Goal: Task Accomplishment & Management: Use online tool/utility

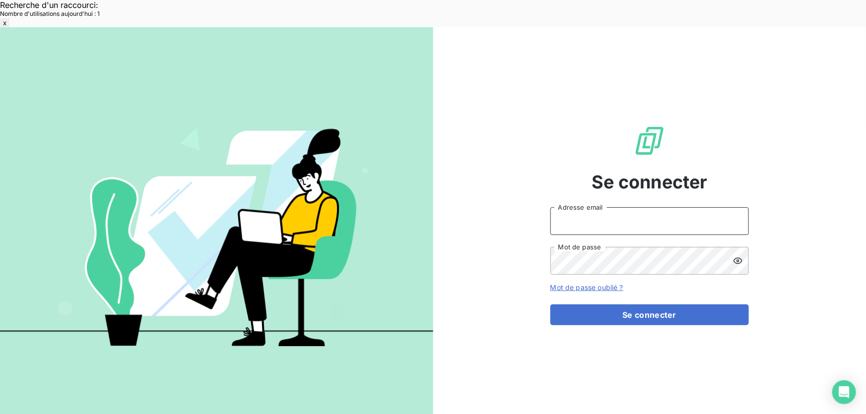
type input "[EMAIL_ADDRESS][DOMAIN_NAME]"
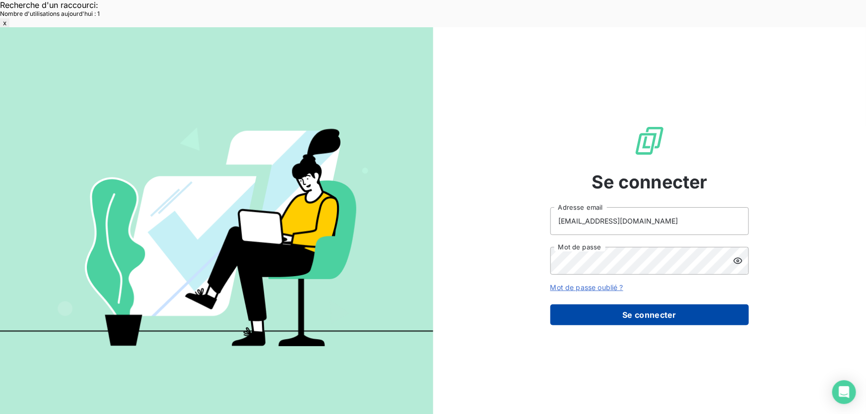
click at [622, 305] on button "Se connecter" at bounding box center [649, 315] width 198 height 21
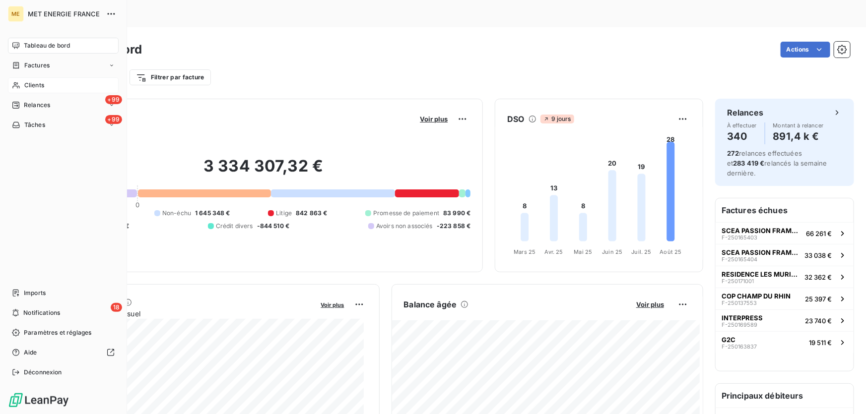
click at [29, 87] on span "Clients" at bounding box center [34, 85] width 20 height 9
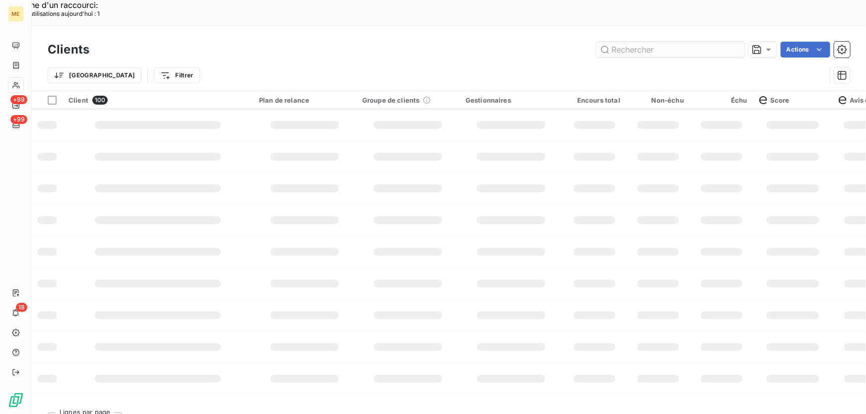
click at [631, 42] on input "text" at bounding box center [670, 50] width 149 height 16
type input "m"
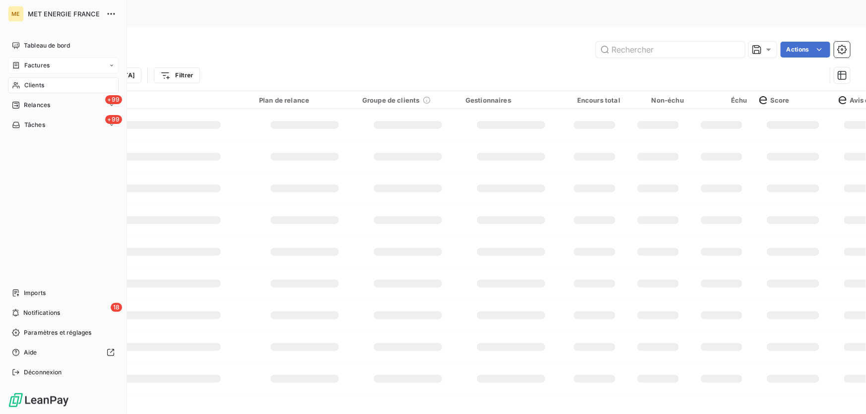
click at [42, 64] on span "Factures" at bounding box center [36, 65] width 25 height 9
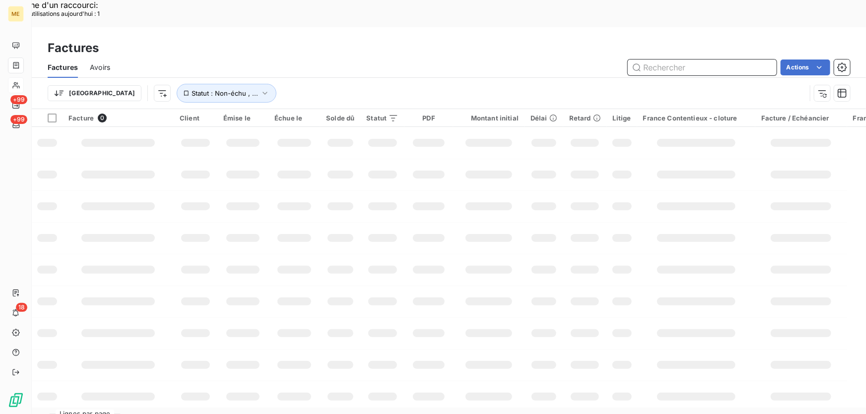
click at [680, 60] on input "text" at bounding box center [701, 68] width 149 height 16
paste input "F-250170224"
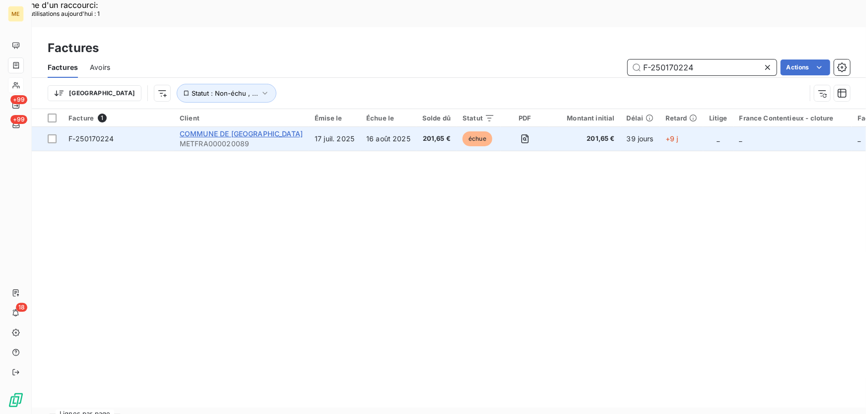
type input "F-250170224"
click at [230, 129] on span "COMMUNE DE [GEOGRAPHIC_DATA]" at bounding box center [241, 133] width 123 height 8
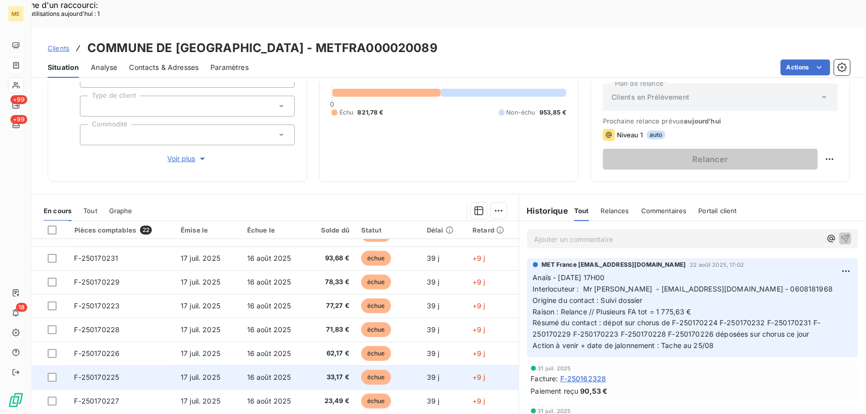
scroll to position [90, 0]
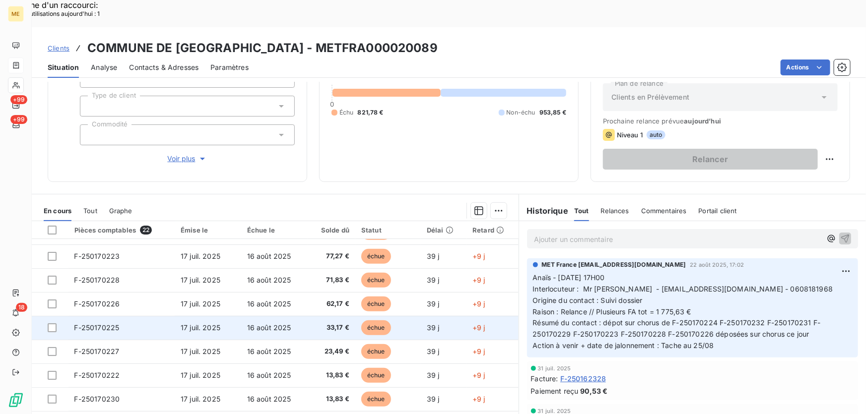
click at [128, 316] on td "F-250170225" at bounding box center [121, 328] width 107 height 24
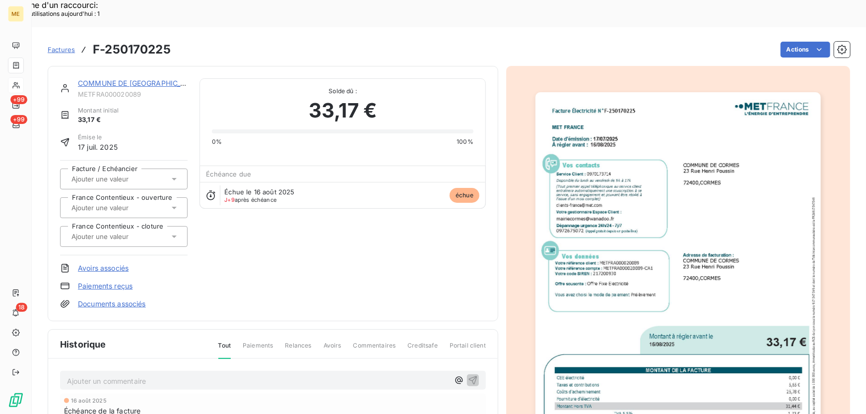
click at [674, 193] on img "button" at bounding box center [678, 294] width 286 height 404
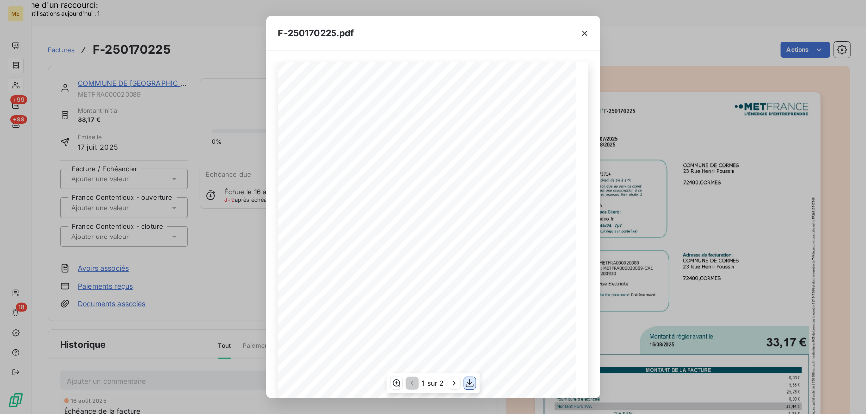
click at [469, 382] on icon "button" at bounding box center [470, 383] width 8 height 8
click at [584, 33] on icon "button" at bounding box center [584, 33] width 5 height 5
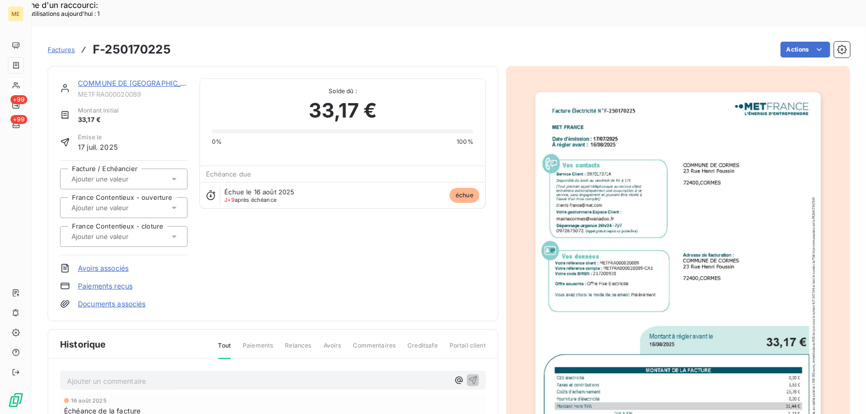
click at [142, 53] on div "F-250170225.pdf Facture Électricité N° F-250170225 MET Energie France [STREET_A…" at bounding box center [433, 207] width 866 height 414
click at [114, 79] on link "COMMUNE DE [GEOGRAPHIC_DATA]" at bounding box center [140, 83] width 124 height 8
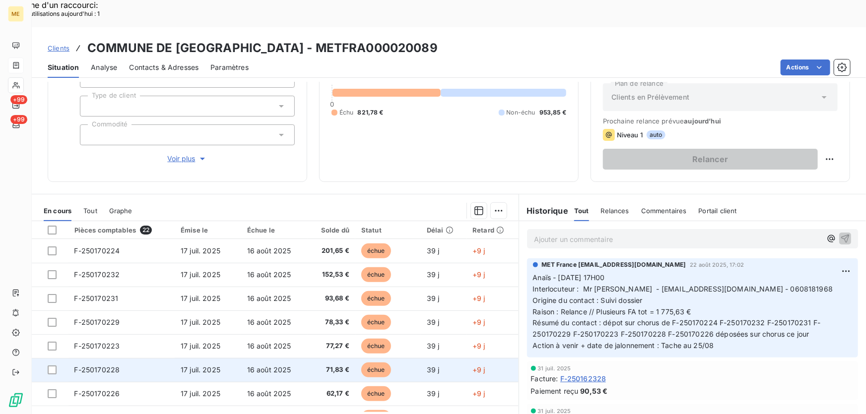
scroll to position [45, 0]
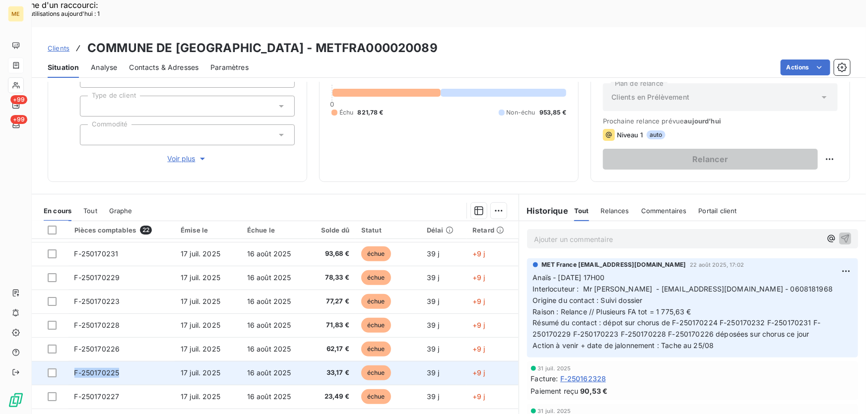
copy span "F-250170225"
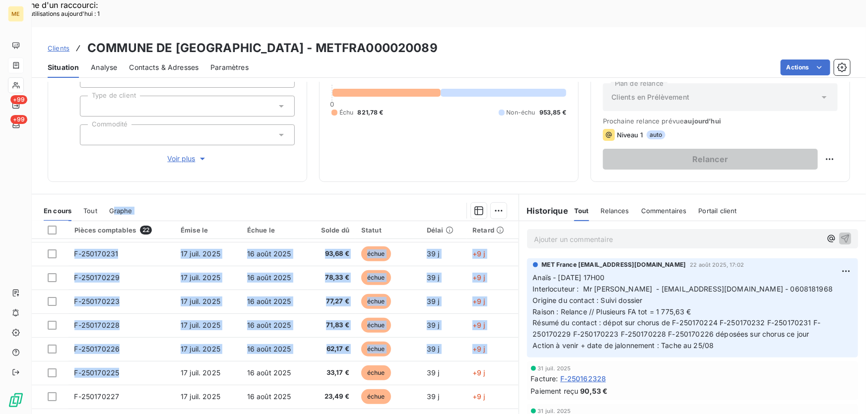
scroll to position [0, 0]
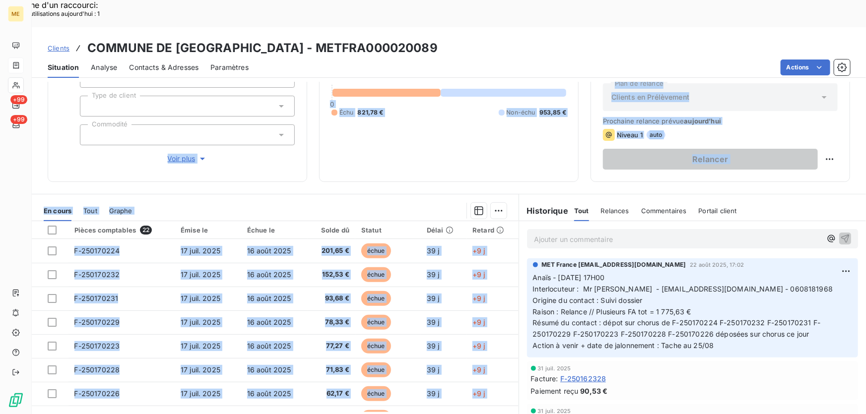
drag, startPoint x: 124, startPoint y: 344, endPoint x: 113, endPoint y: 104, distance: 240.4
click at [113, 104] on div "Informations client Gestionnaires Aucun Propriétés Client Méthode de paiement T…" at bounding box center [449, 262] width 834 height 360
click at [228, 203] on div at bounding box center [325, 211] width 362 height 16
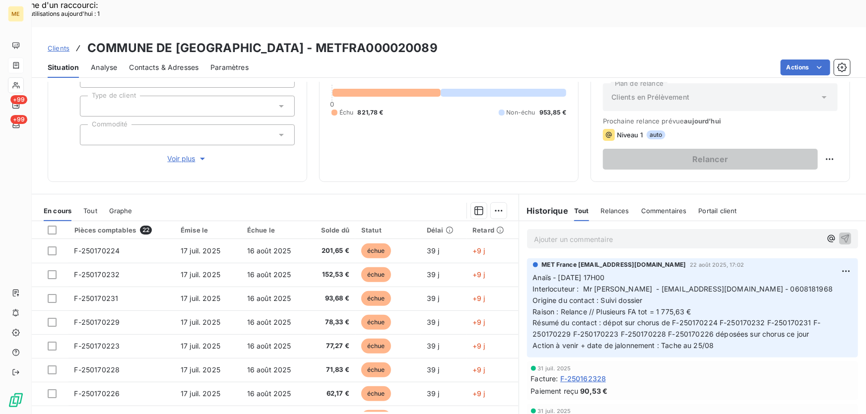
scroll to position [135, 0]
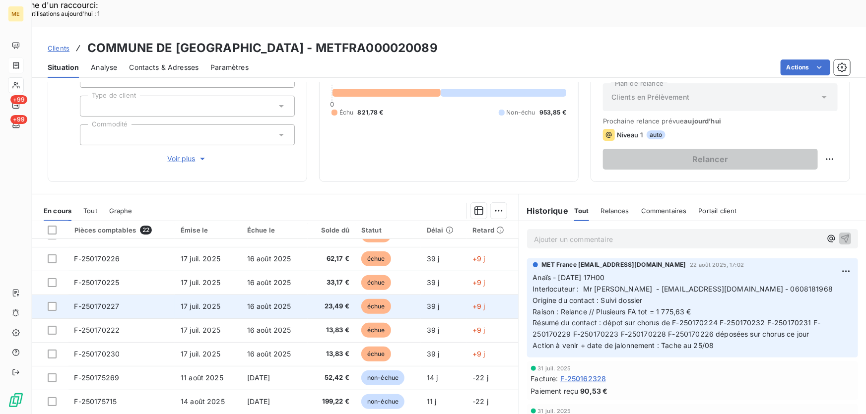
click at [141, 295] on td "F-250170227" at bounding box center [121, 307] width 107 height 24
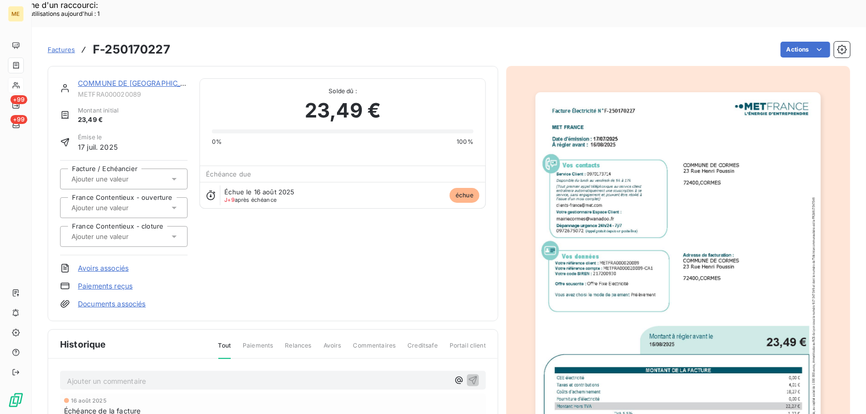
click at [652, 252] on img "button" at bounding box center [678, 294] width 286 height 404
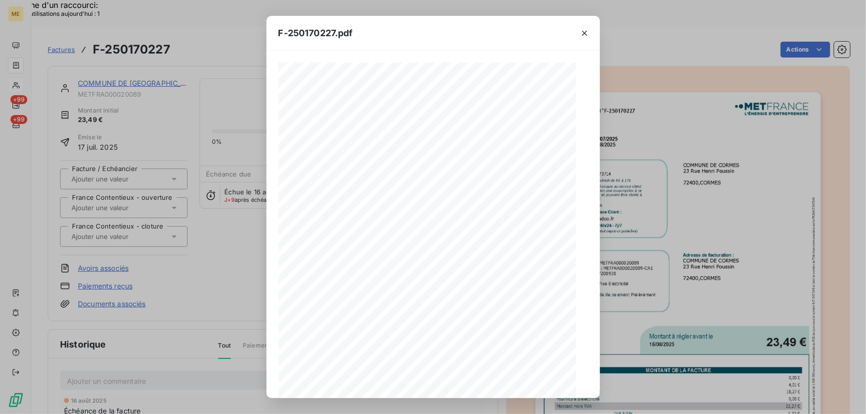
click at [468, 382] on icon "button" at bounding box center [470, 383] width 10 height 10
click at [487, 32] on div "F-250170227.pdf" at bounding box center [432, 33] width 333 height 35
click at [584, 32] on icon "button" at bounding box center [584, 33] width 10 height 10
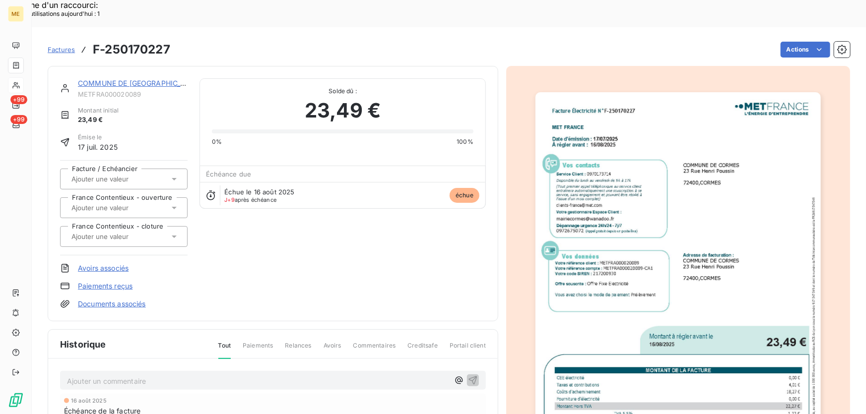
click at [118, 79] on link "COMMUNE DE [GEOGRAPHIC_DATA]" at bounding box center [140, 83] width 124 height 8
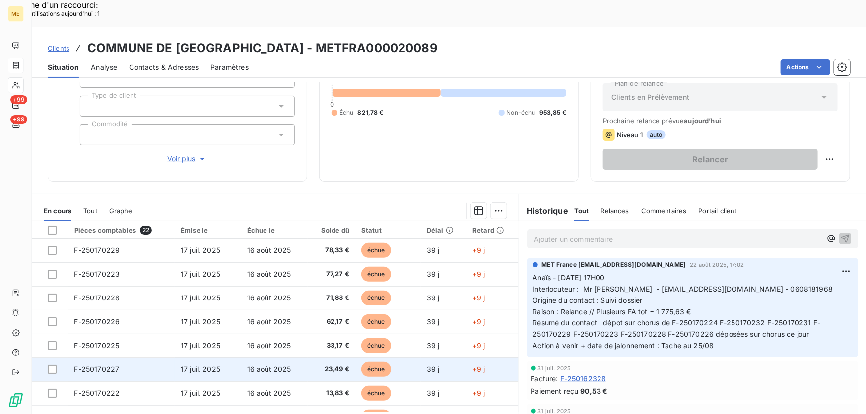
scroll to position [90, 0]
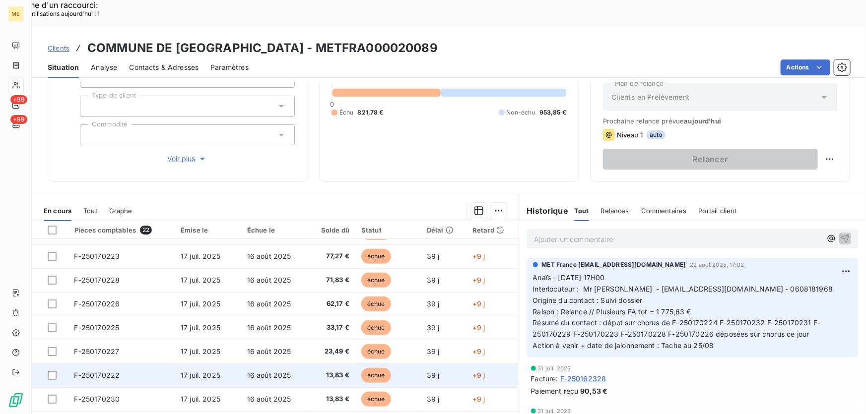
click at [195, 371] on span "17 juil. 2025" at bounding box center [201, 375] width 40 height 8
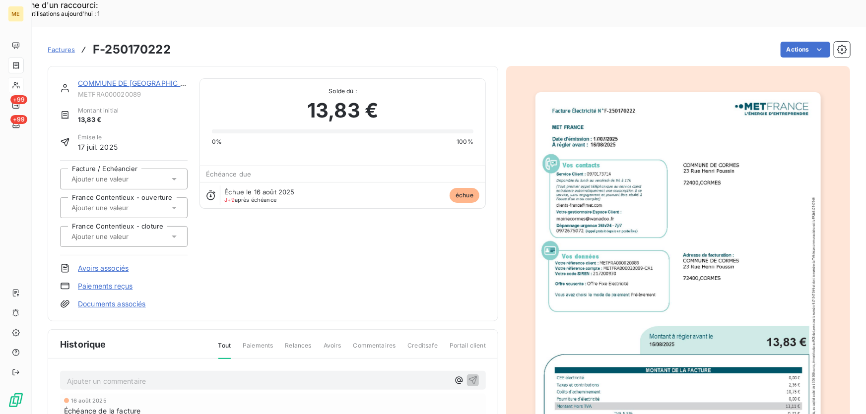
click at [645, 271] on img "button" at bounding box center [678, 294] width 286 height 404
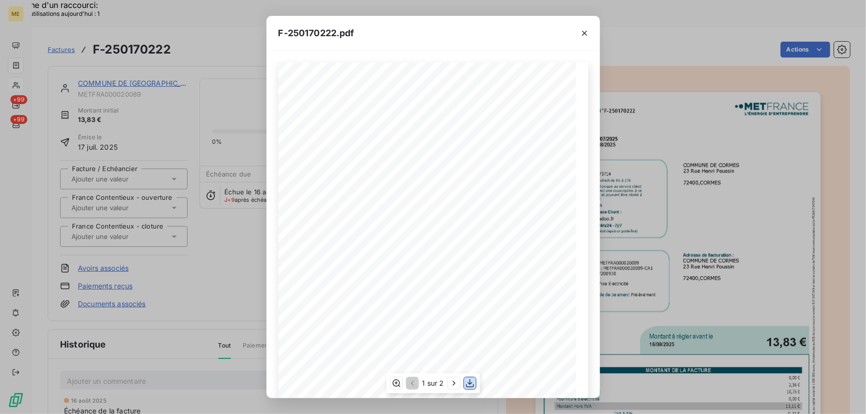
click at [469, 382] on icon "button" at bounding box center [470, 383] width 10 height 10
click at [580, 32] on icon "button" at bounding box center [584, 33] width 10 height 10
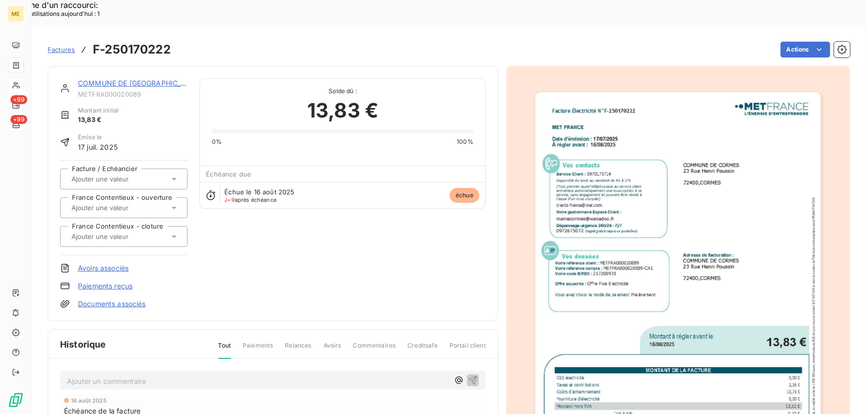
click at [136, 79] on link "COMMUNE DE [GEOGRAPHIC_DATA]" at bounding box center [140, 83] width 124 height 8
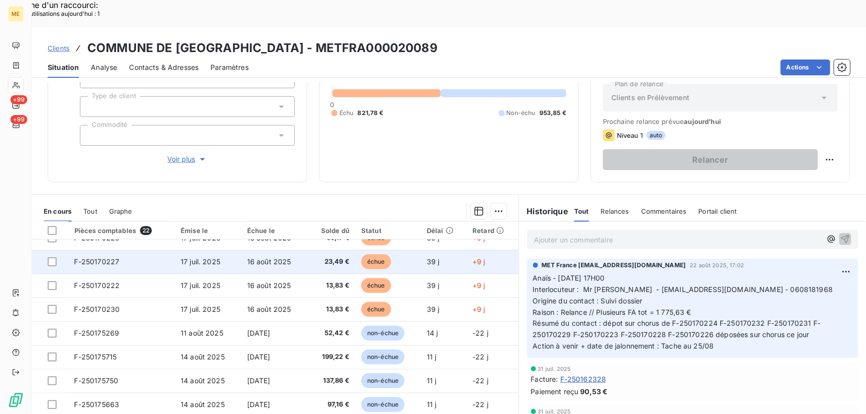
scroll to position [109, 0]
copy span "F-250170227"
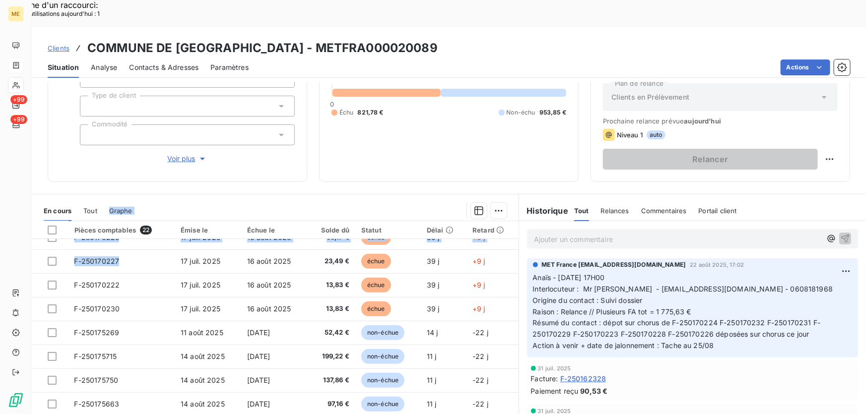
scroll to position [0, 0]
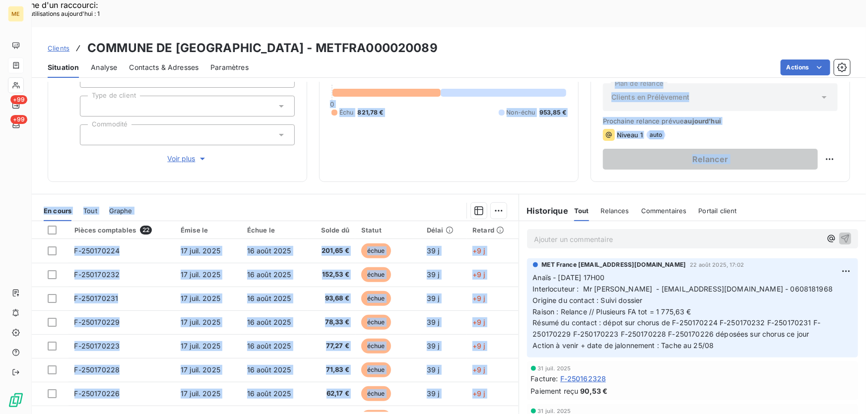
drag, startPoint x: 108, startPoint y: 235, endPoint x: 117, endPoint y: 132, distance: 103.1
click at [117, 132] on div "Informations client Gestionnaires Aucun Propriétés Client Méthode de paiement T…" at bounding box center [449, 262] width 834 height 360
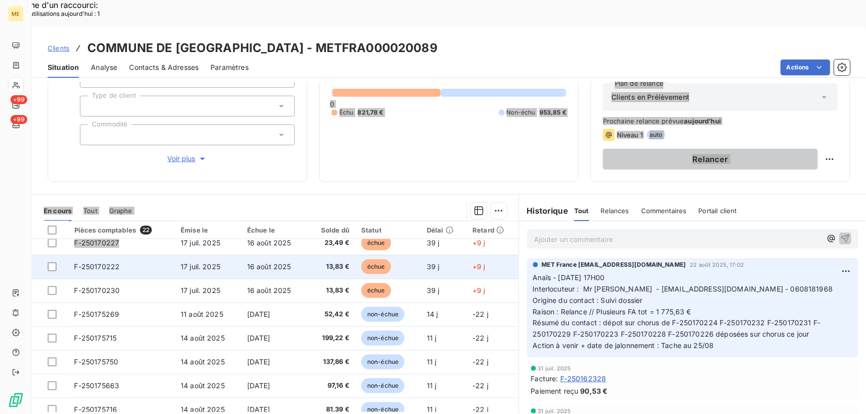
scroll to position [180, 0]
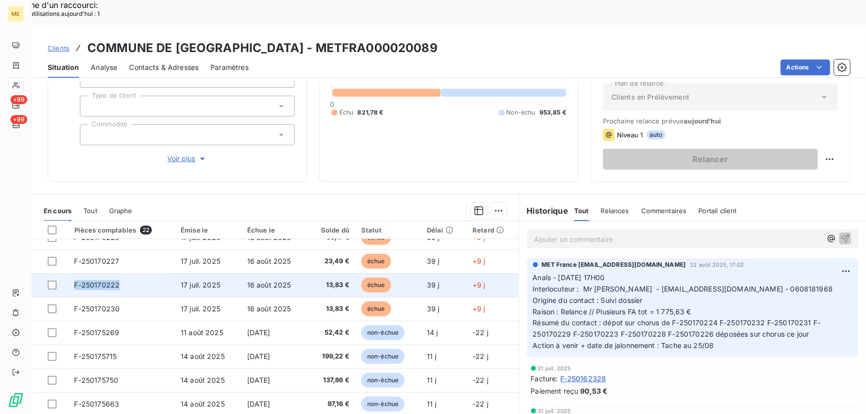
copy span "F-250170222"
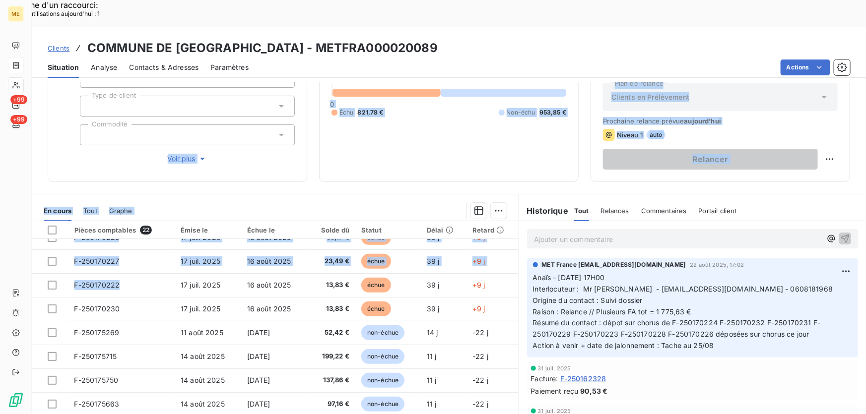
scroll to position [0, 0]
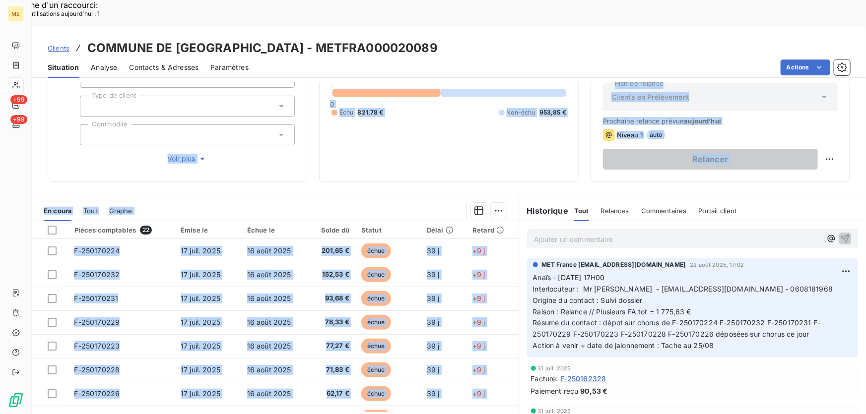
drag, startPoint x: 121, startPoint y: 255, endPoint x: 162, endPoint y: 115, distance: 146.2
click at [162, 115] on div "Informations client Gestionnaires Aucun Propriétés Client Méthode de paiement T…" at bounding box center [449, 262] width 834 height 360
click at [373, 156] on div "Informations client Gestionnaires Aucun Propriétés Client Méthode de paiement T…" at bounding box center [449, 262] width 834 height 360
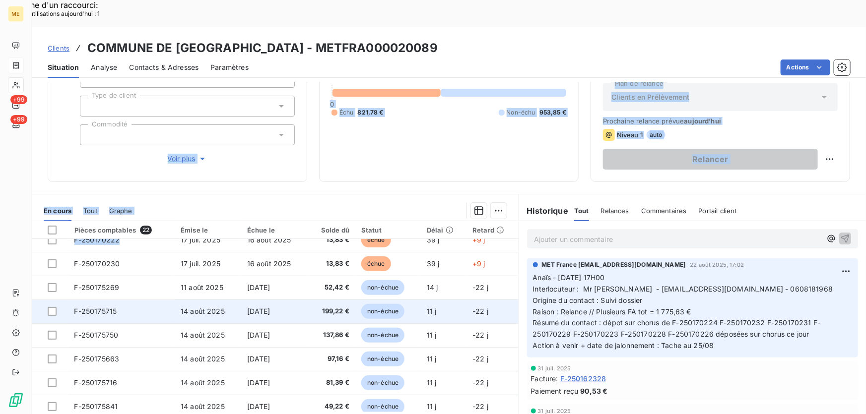
scroll to position [180, 0]
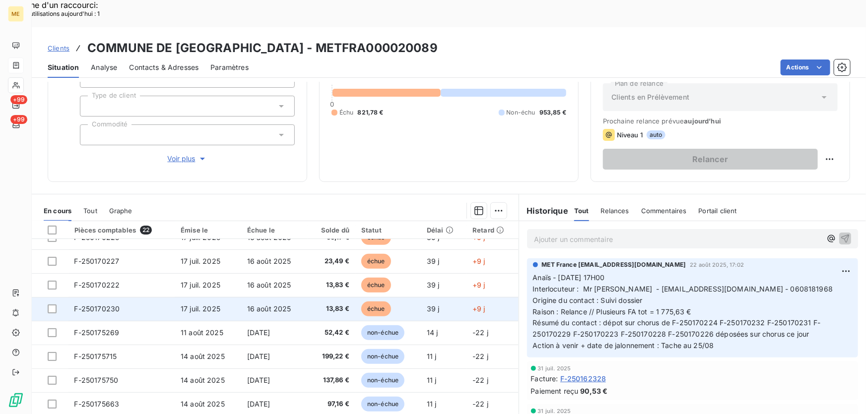
click at [123, 297] on td "F-250170230" at bounding box center [121, 309] width 107 height 24
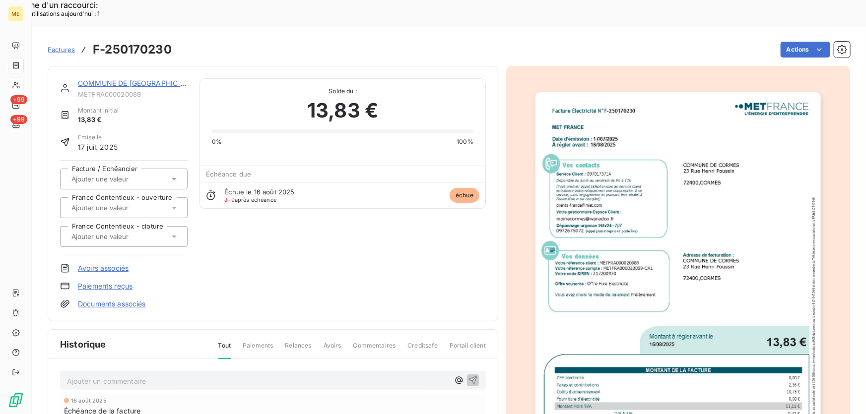
click at [675, 252] on img "button" at bounding box center [678, 294] width 286 height 404
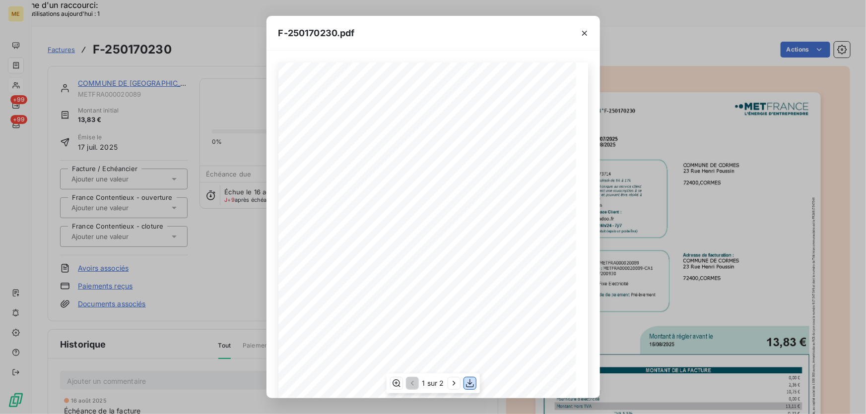
click at [472, 386] on icon "button" at bounding box center [470, 383] width 10 height 10
click at [274, 30] on div "F-250170230.pdf" at bounding box center [432, 33] width 333 height 35
